Goal: Information Seeking & Learning: Learn about a topic

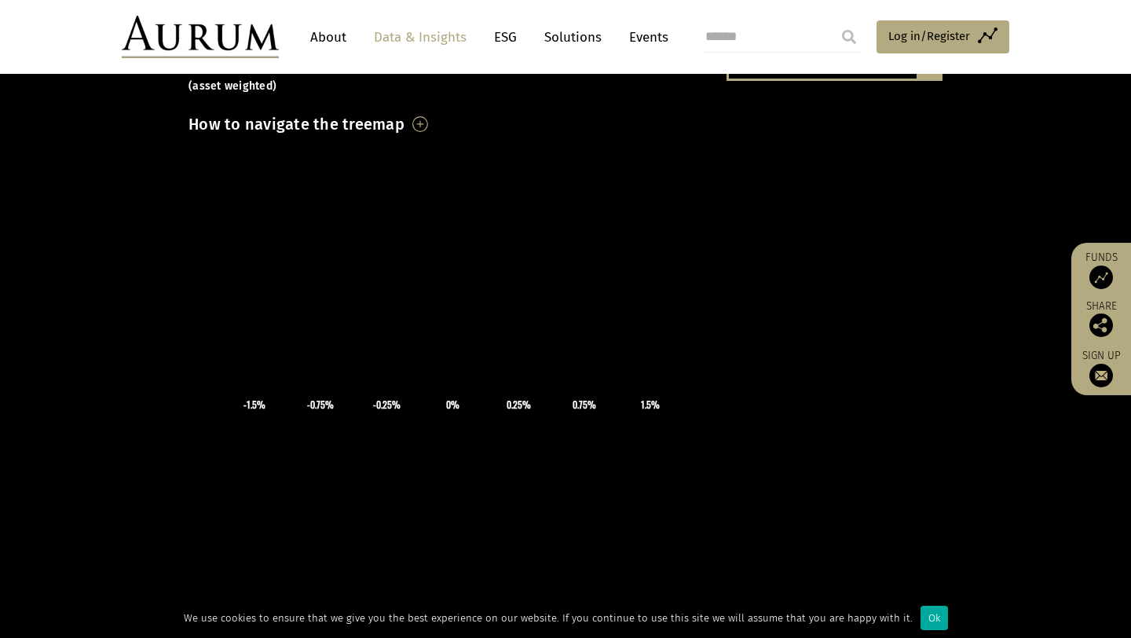
scroll to position [105, 0]
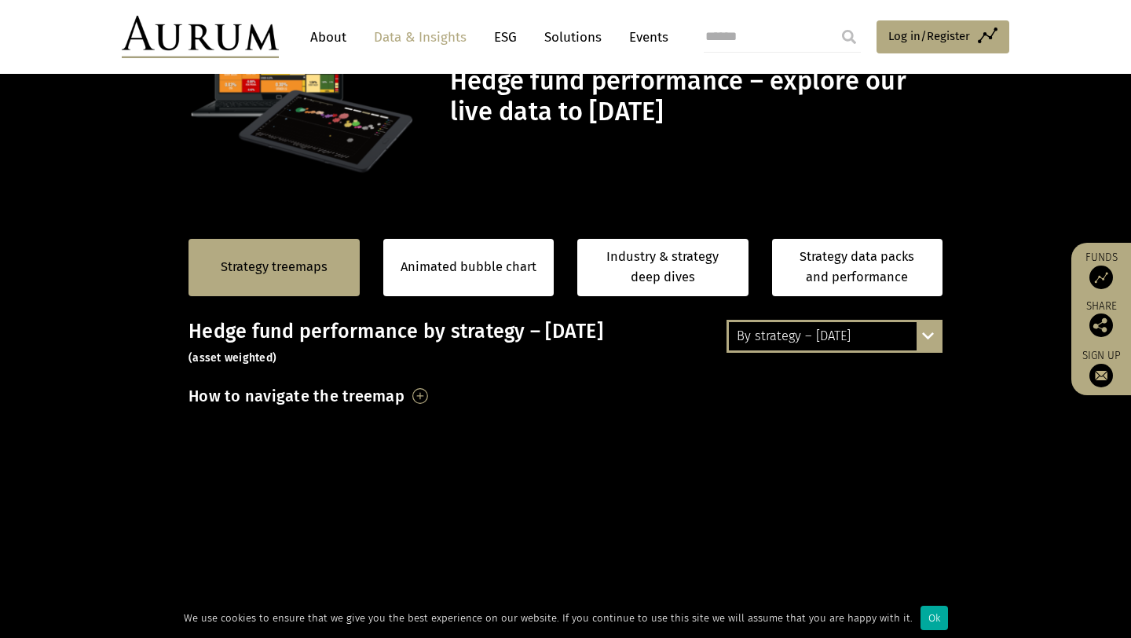
click at [405, 397] on h3 "How to navigate the treemap" at bounding box center [297, 396] width 216 height 27
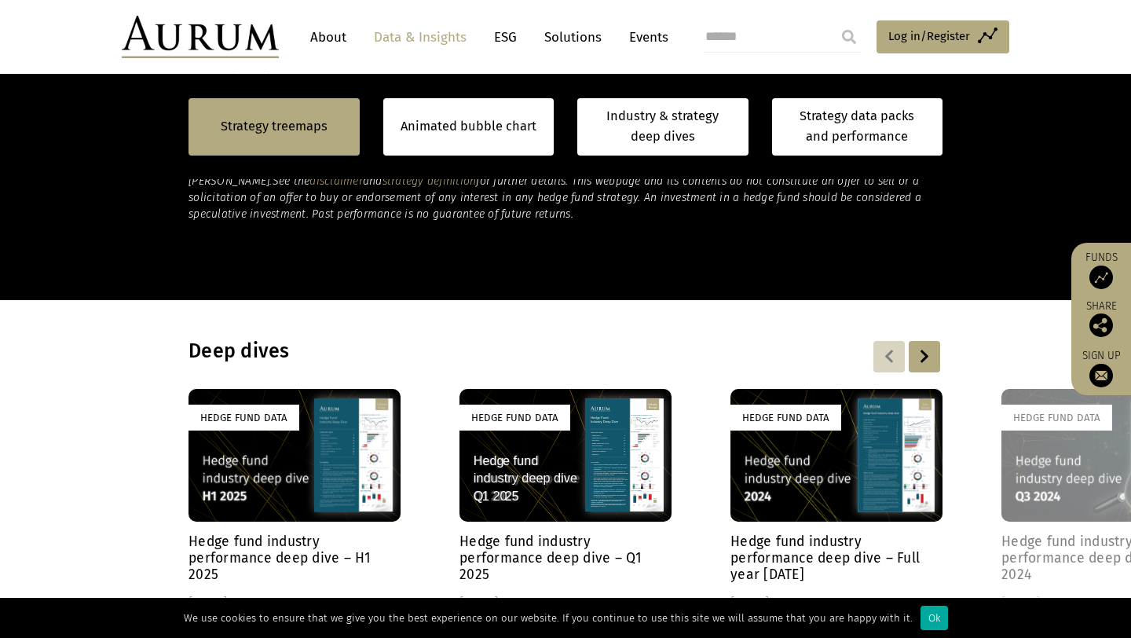
scroll to position [1250, 0]
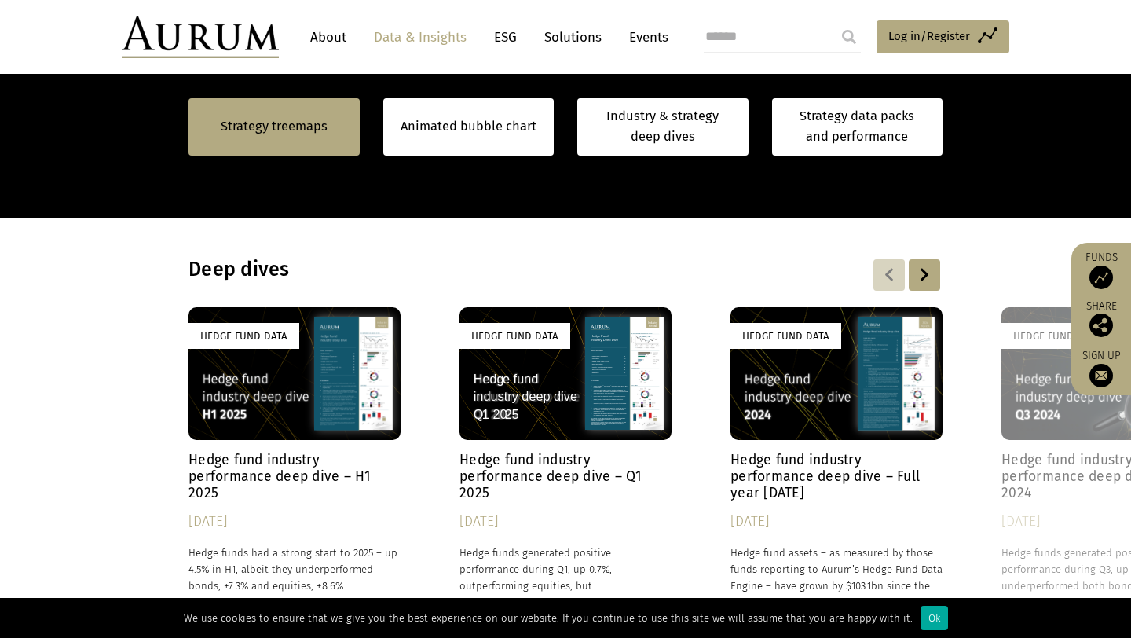
click at [298, 381] on div "Hedge Fund Data" at bounding box center [295, 373] width 212 height 133
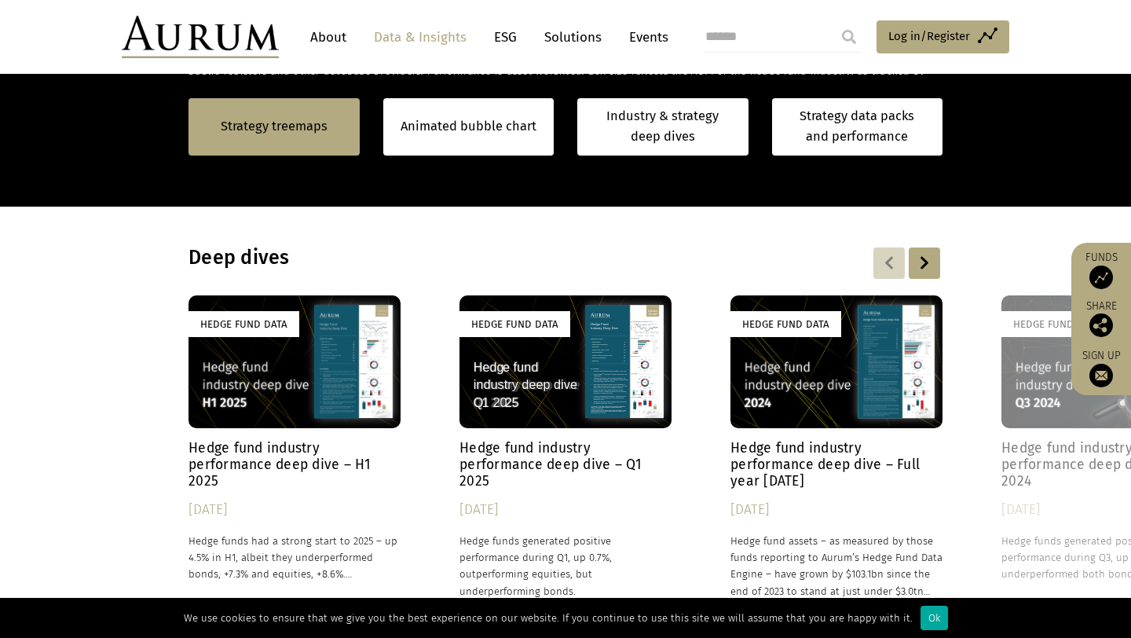
scroll to position [1401, 0]
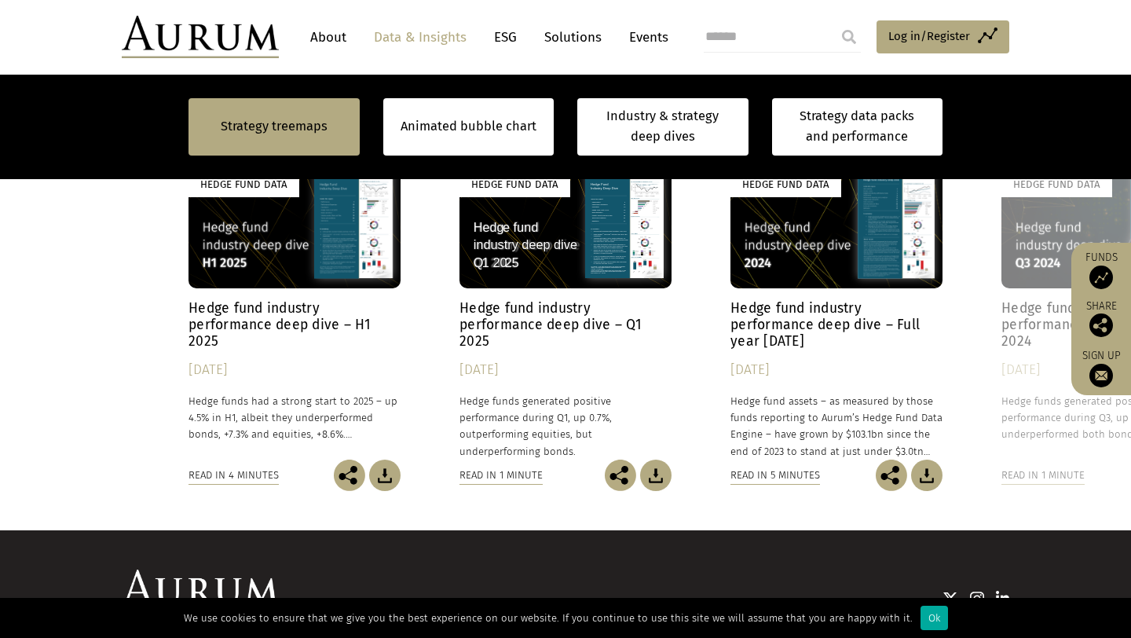
click at [335, 329] on h4 "Hedge fund industry performance deep dive – H1 2025" at bounding box center [295, 324] width 212 height 49
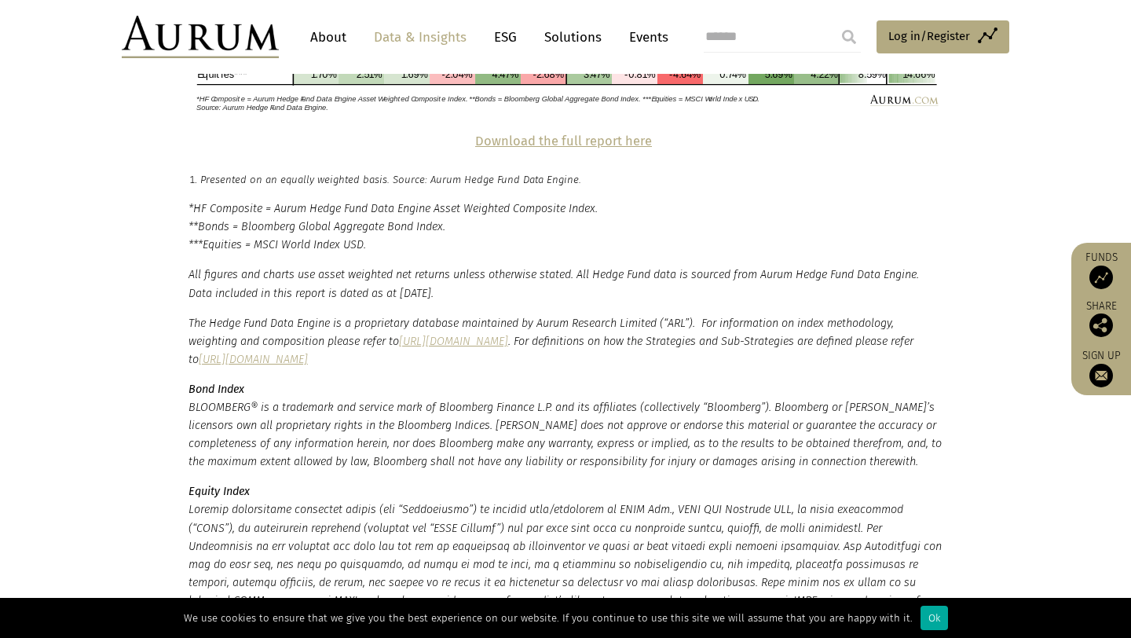
scroll to position [3633, 0]
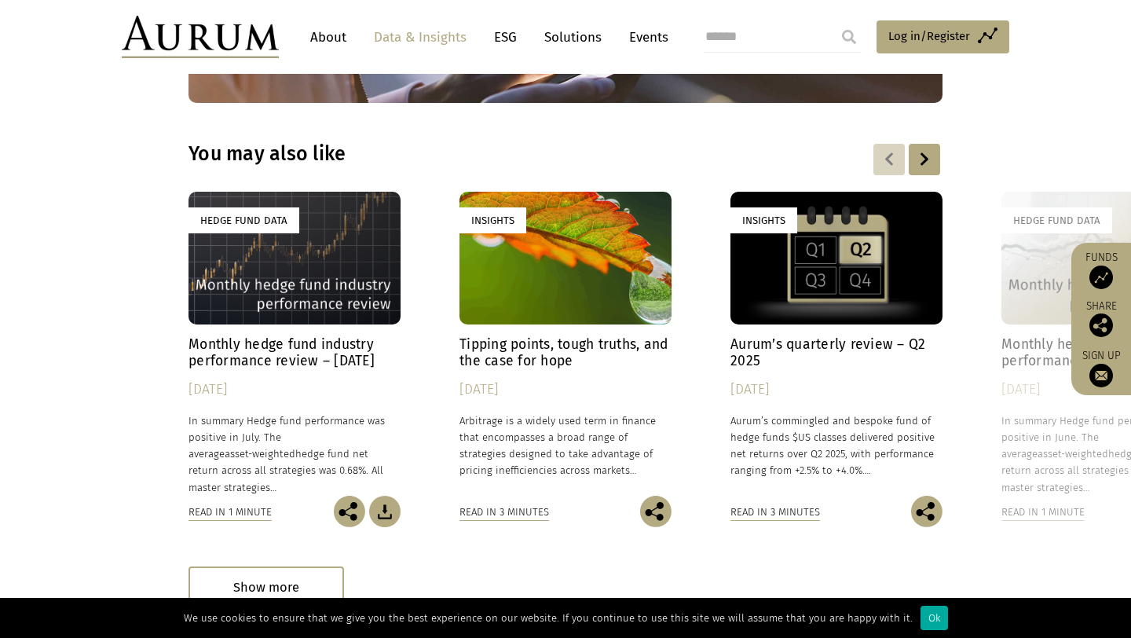
scroll to position [4579, 0]
